Goal: Navigation & Orientation: Find specific page/section

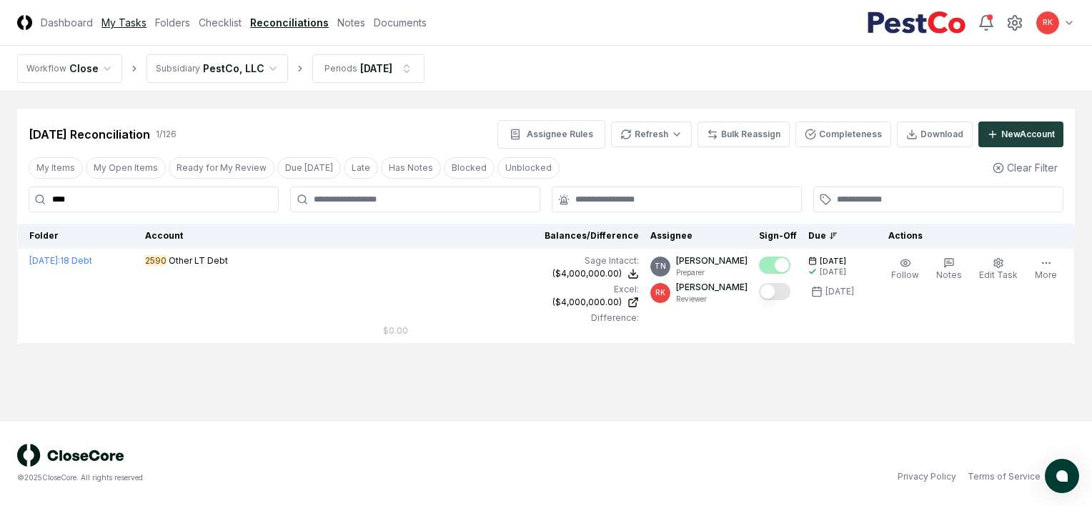
click at [144, 26] on link "My Tasks" at bounding box center [123, 22] width 45 height 15
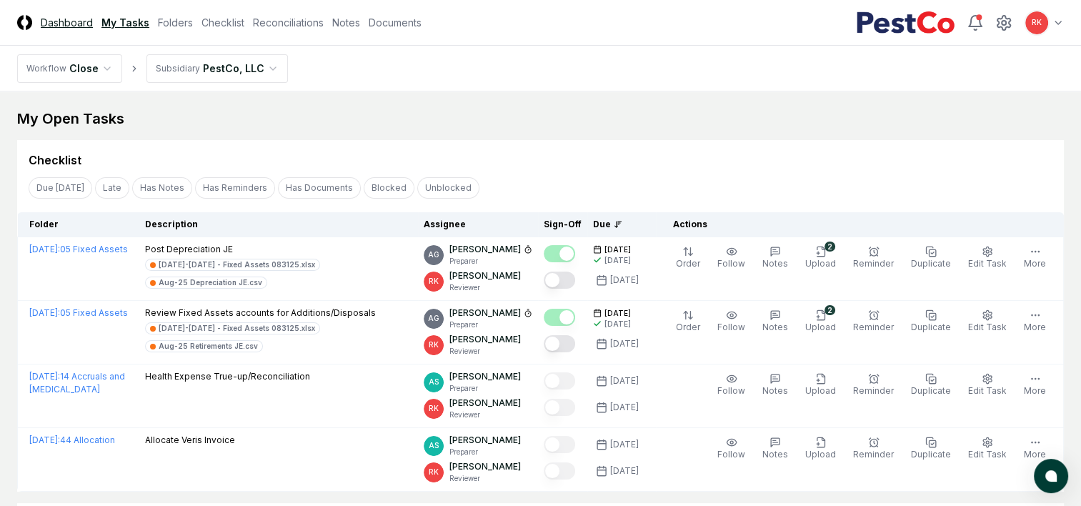
click at [85, 21] on link "Dashboard" at bounding box center [67, 22] width 52 height 15
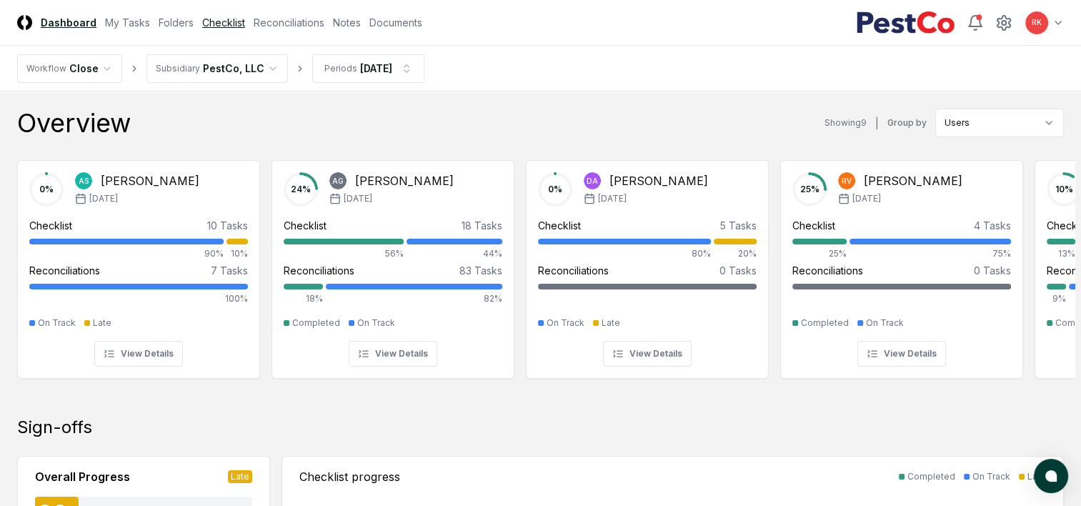
click at [224, 20] on link "Checklist" at bounding box center [223, 22] width 43 height 15
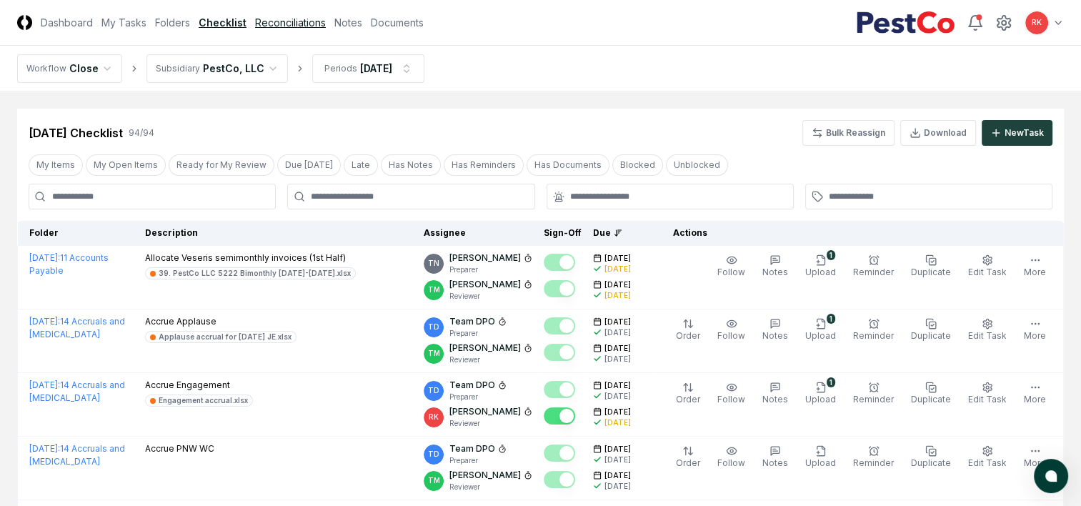
click at [268, 29] on link "Reconciliations" at bounding box center [290, 22] width 71 height 15
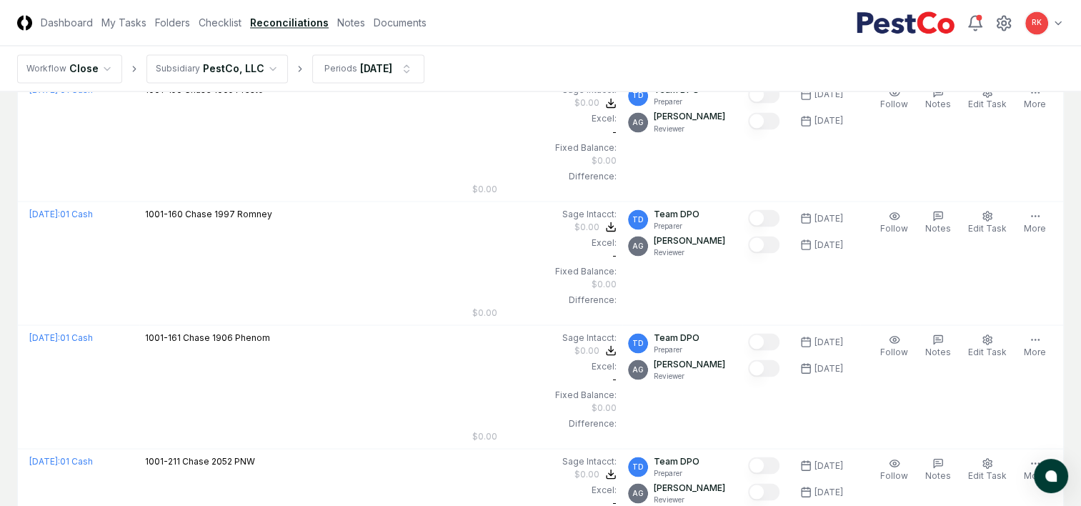
scroll to position [2578, 0]
